Goal: Transaction & Acquisition: Purchase product/service

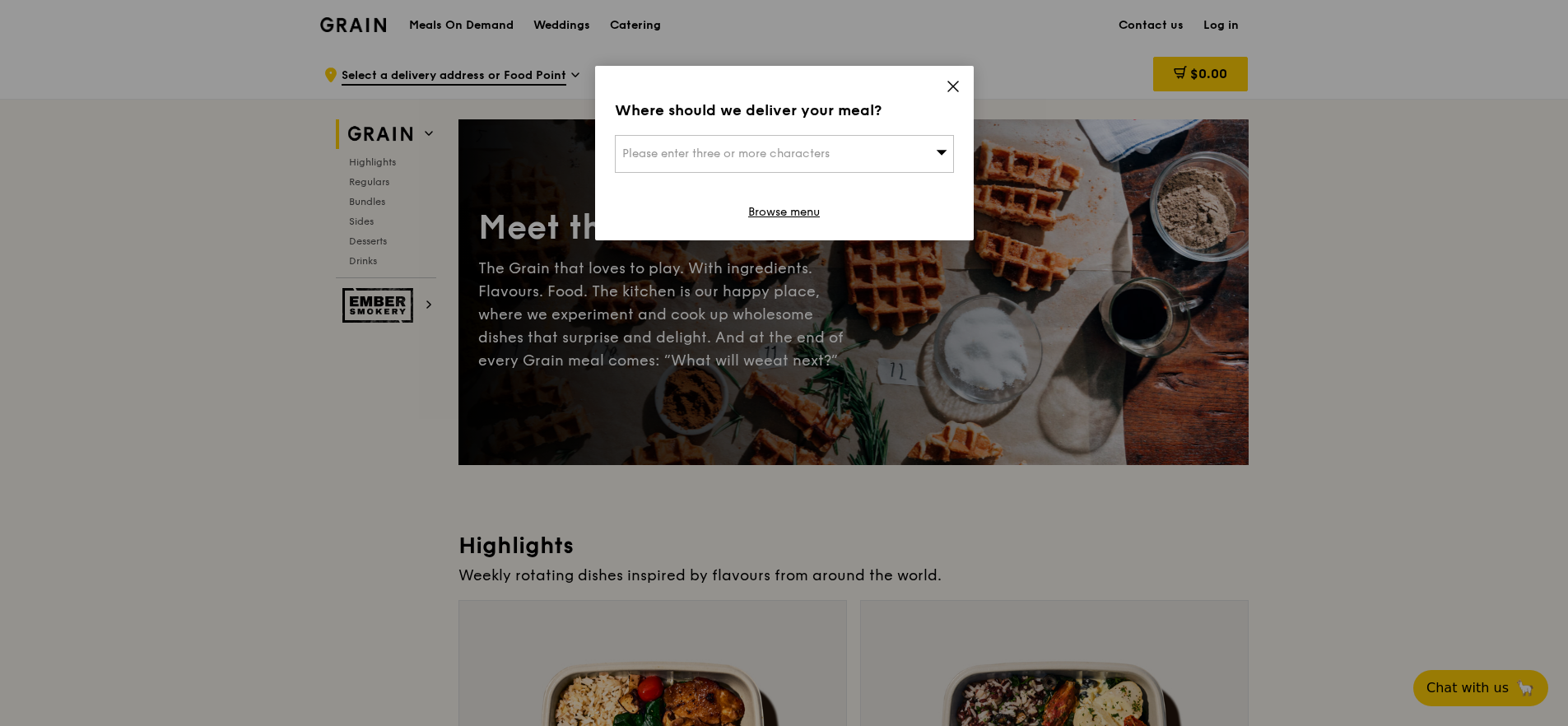
click at [904, 161] on div "Please enter three or more characters" at bounding box center [784, 154] width 339 height 37
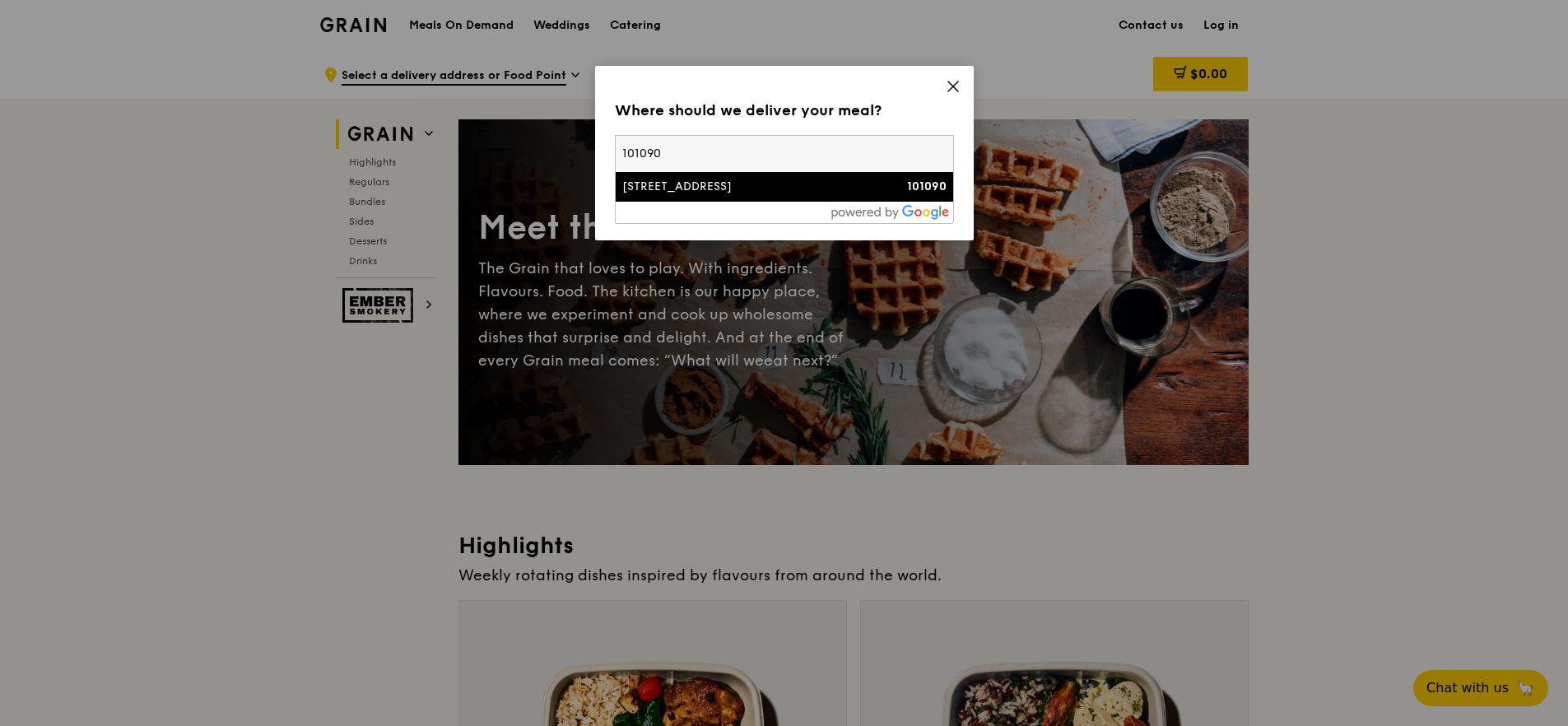
type input "101090"
click at [809, 188] on div "[STREET_ADDRESS]" at bounding box center [744, 186] width 243 height 17
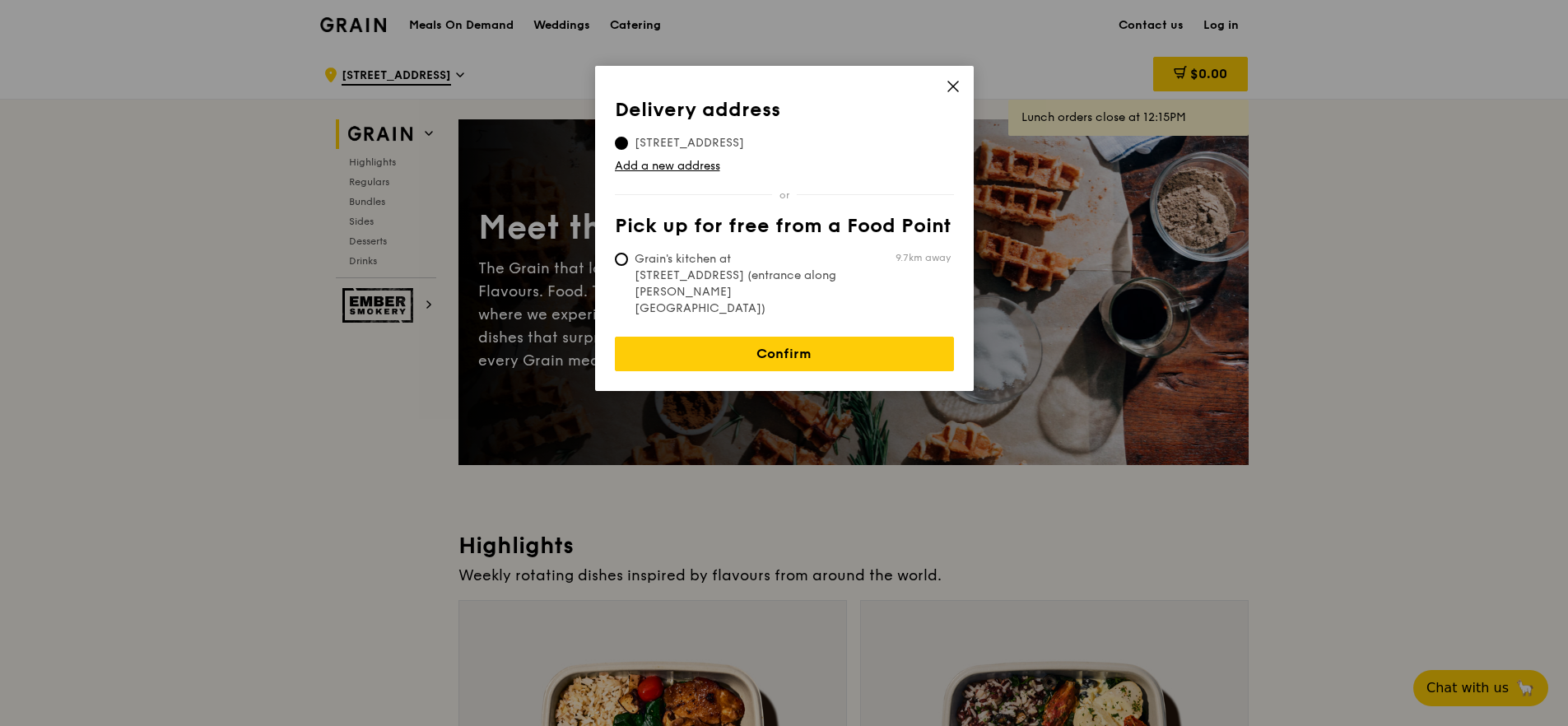
click at [714, 141] on span "[STREET_ADDRESS]" at bounding box center [688, 143] width 149 height 17
click at [628, 141] on input "[STREET_ADDRESS]" at bounding box center [621, 143] width 13 height 13
click at [863, 337] on link "Confirm" at bounding box center [784, 354] width 339 height 34
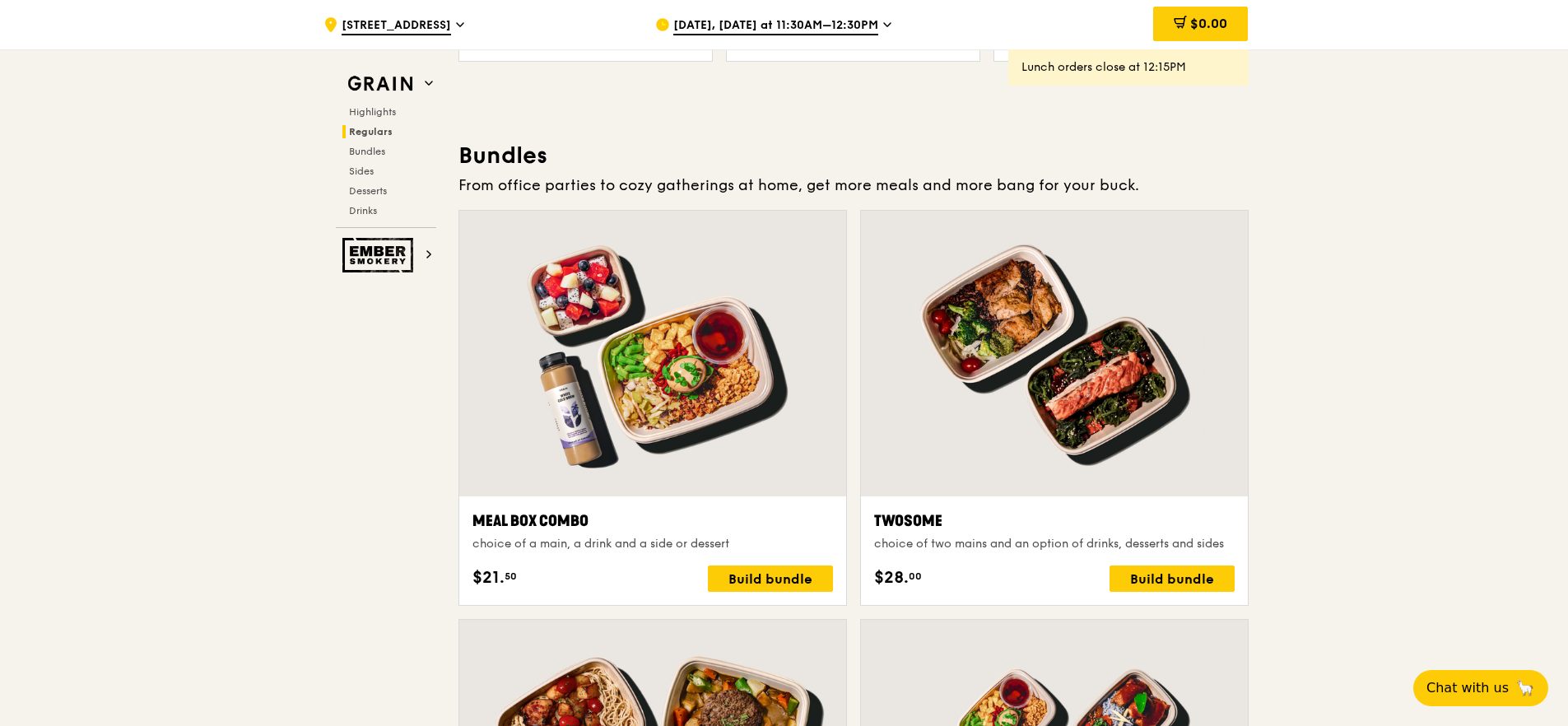
scroll to position [2293, 0]
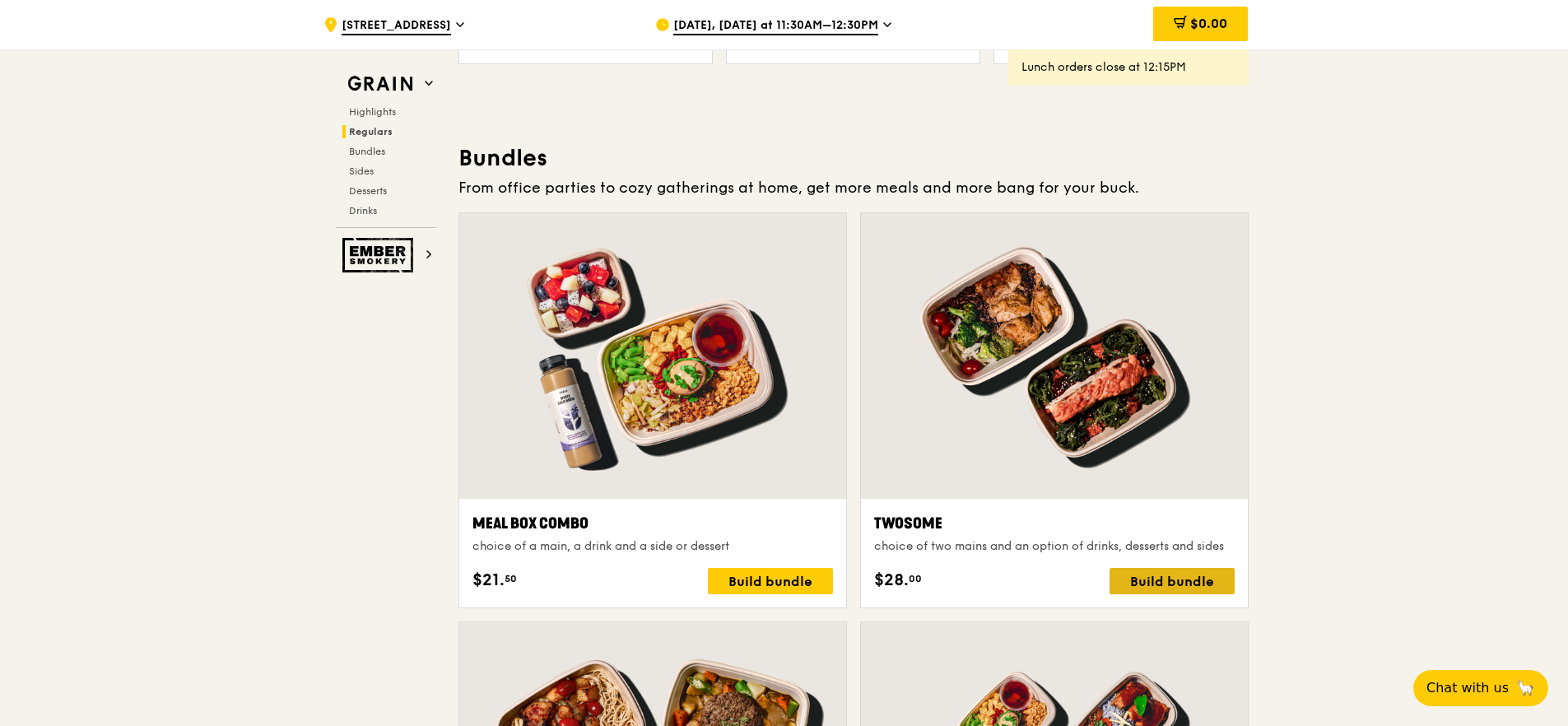
click at [1193, 587] on div "Build bundle" at bounding box center [1171, 581] width 125 height 27
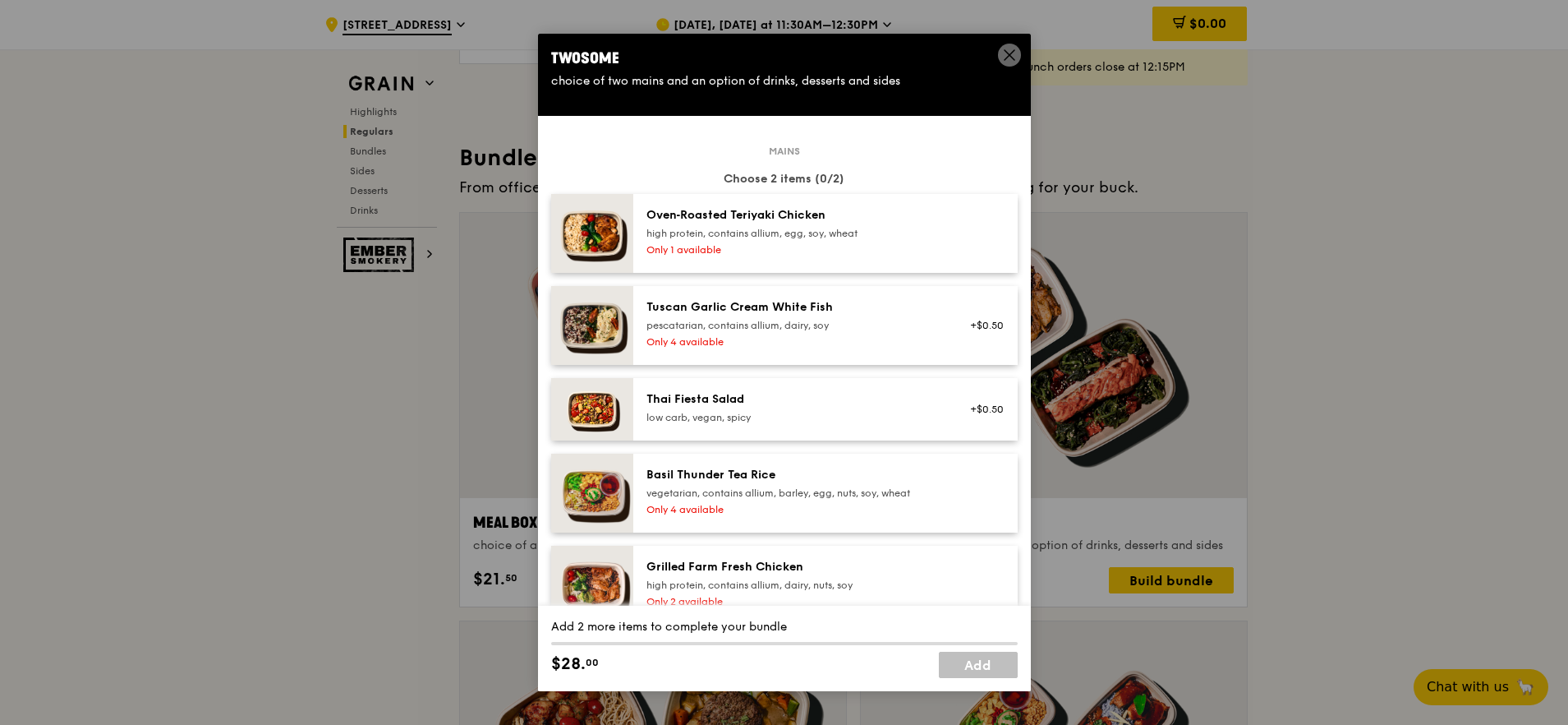
click at [932, 227] on div "high protein, contains allium, egg, soy, wheat" at bounding box center [794, 233] width 295 height 13
click at [926, 313] on div "Tuscan Garlic Cream White Fish" at bounding box center [794, 307] width 295 height 17
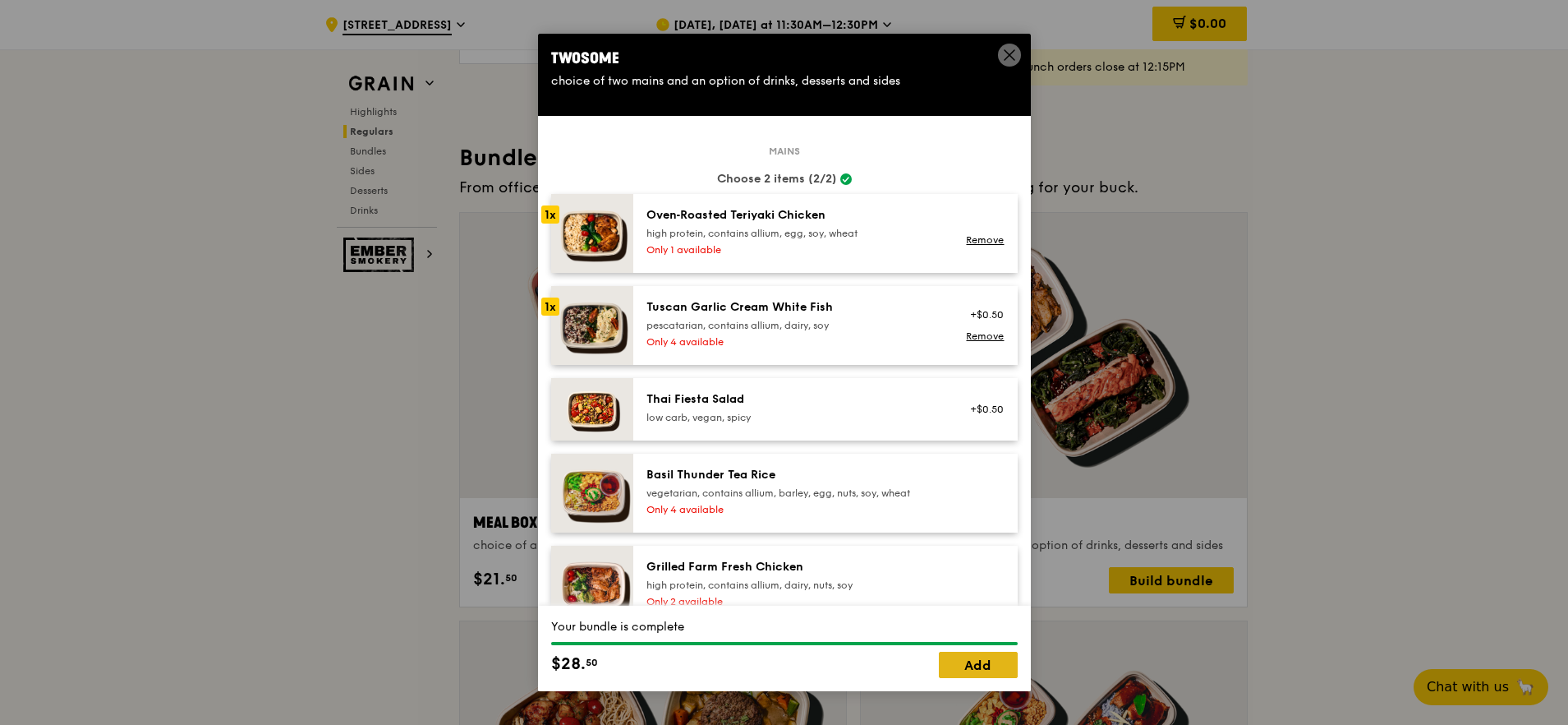
click at [969, 663] on link "Add" at bounding box center [978, 665] width 79 height 27
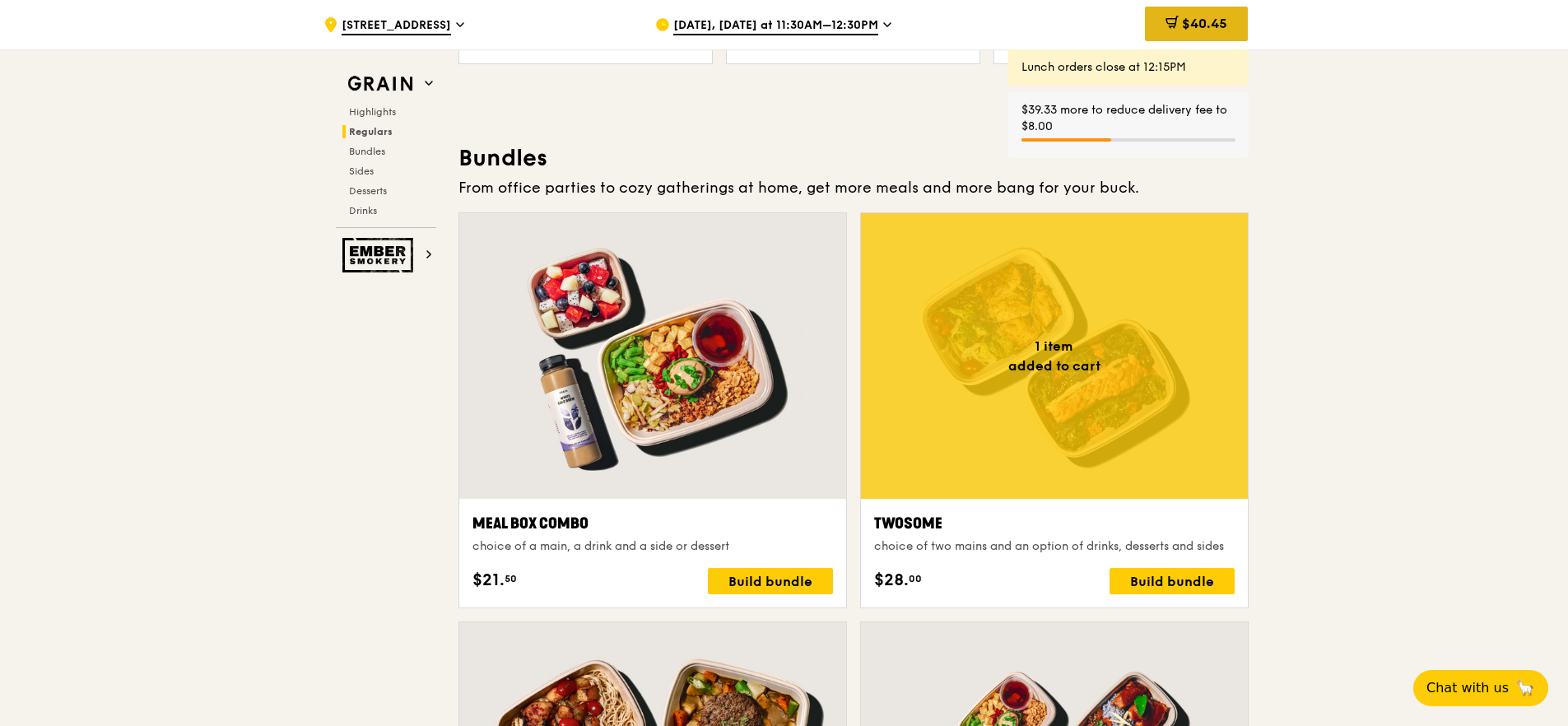
click at [1209, 25] on span "$40.45" at bounding box center [1205, 24] width 45 height 16
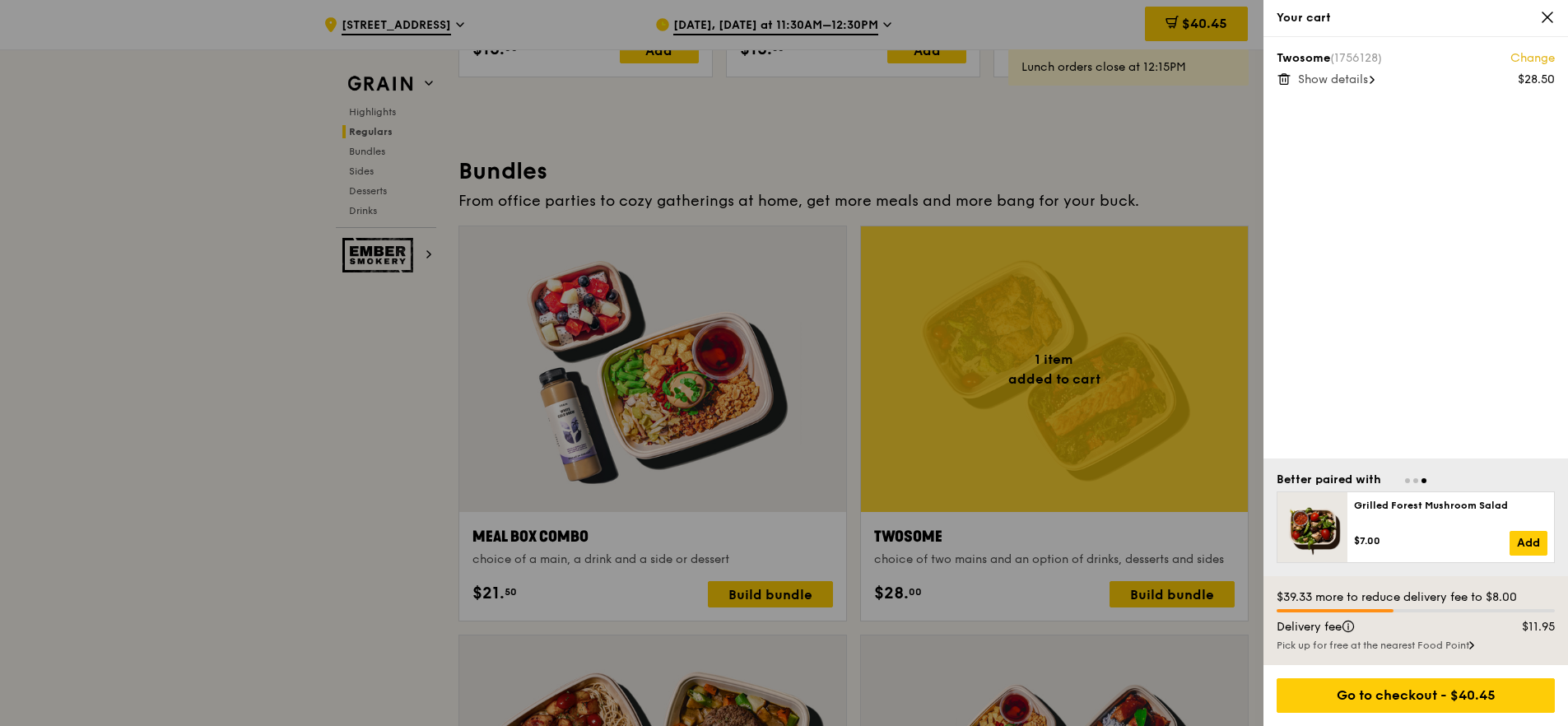
scroll to position [2274, 0]
